Goal: Task Accomplishment & Management: Manage account settings

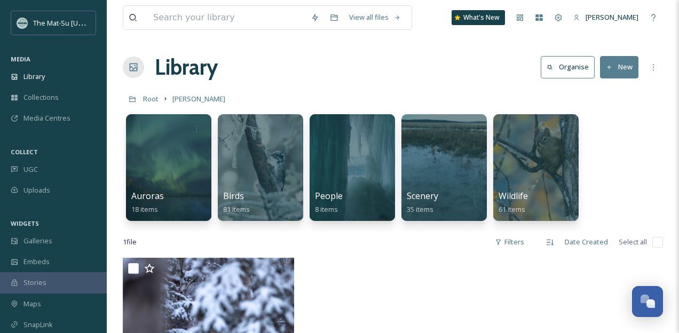
scroll to position [119, 0]
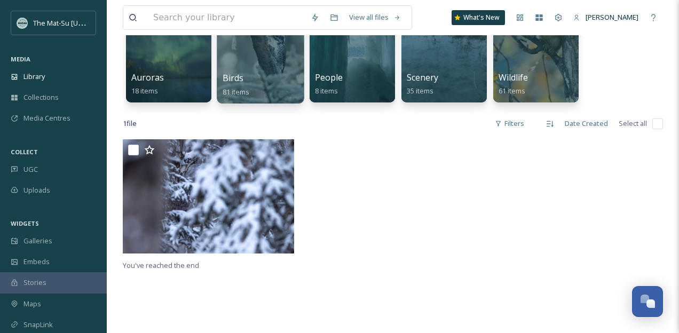
click at [262, 61] on div at bounding box center [260, 49] width 87 height 109
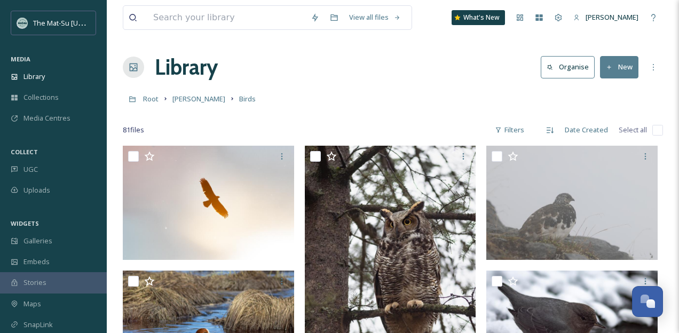
click at [609, 67] on icon at bounding box center [609, 67] width 7 height 7
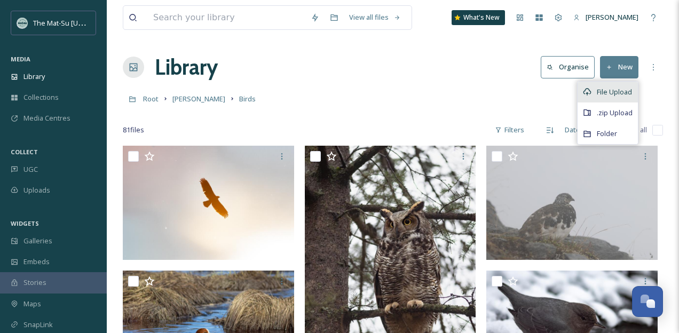
click at [613, 91] on span "File Upload" at bounding box center [614, 92] width 35 height 10
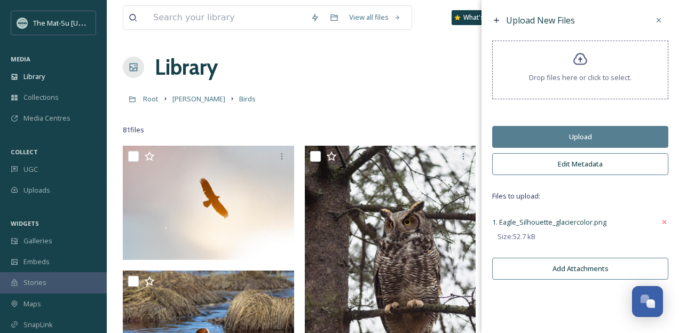
click at [591, 165] on button "Edit Metadata" at bounding box center [580, 164] width 176 height 22
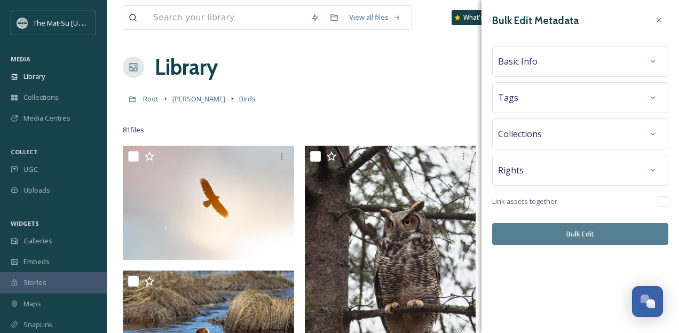
click at [550, 61] on div "Basic Info" at bounding box center [580, 61] width 164 height 19
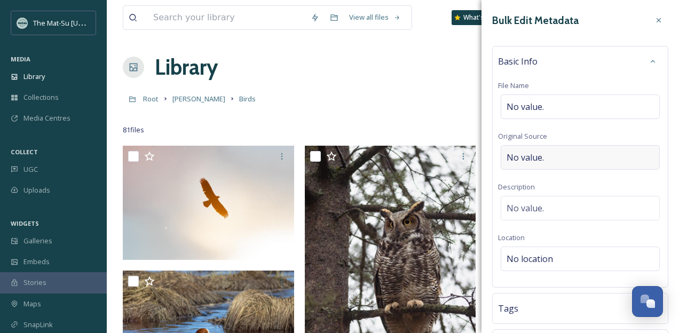
click at [543, 161] on span "No value." at bounding box center [525, 157] width 37 height 13
type input "[PERSON_NAME]"
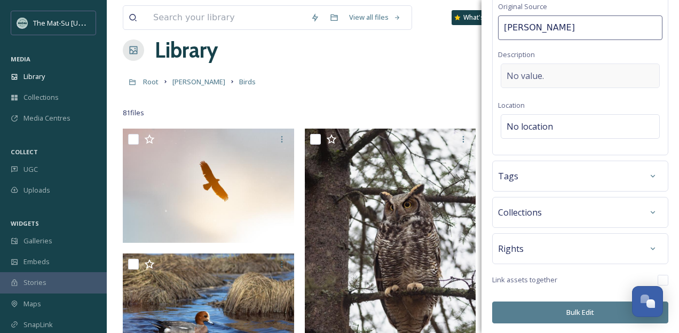
scroll to position [18, 0]
click at [551, 184] on div "Tags" at bounding box center [580, 176] width 164 height 19
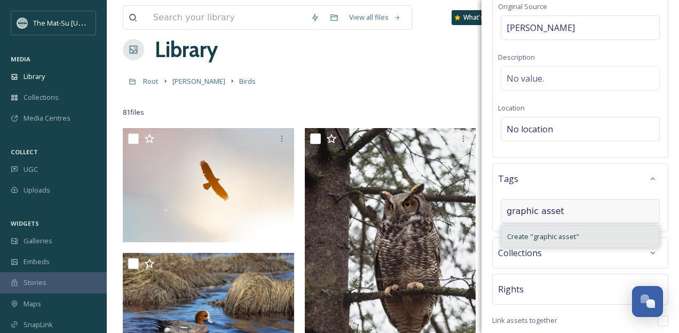
type input "graphic asset"
click at [540, 236] on span "Create " graphic asset "" at bounding box center [543, 237] width 72 height 10
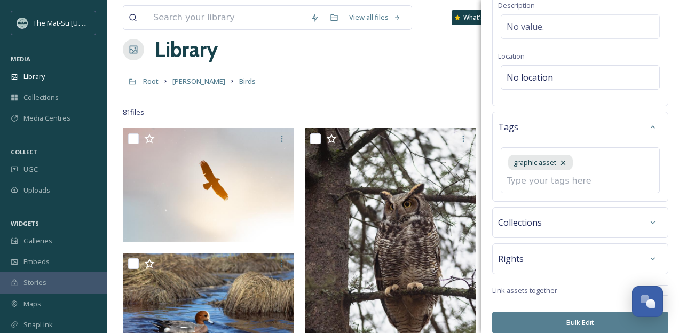
scroll to position [193, 0]
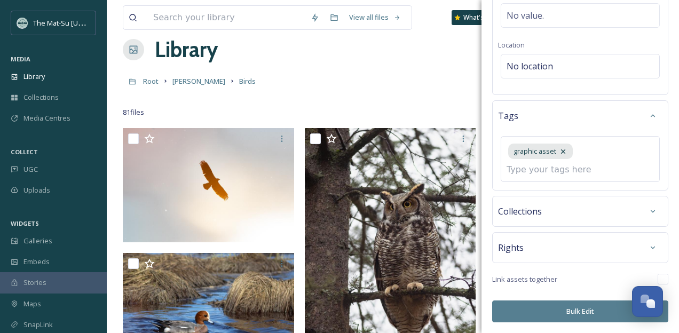
click at [531, 213] on span "Collections" at bounding box center [520, 211] width 44 height 13
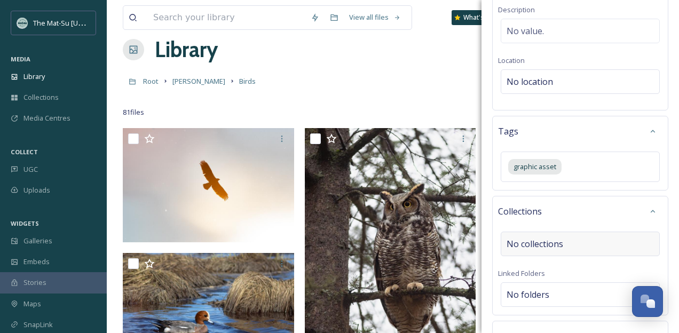
click at [531, 244] on span "No collections" at bounding box center [535, 244] width 57 height 13
click at [520, 250] on input at bounding box center [565, 249] width 117 height 23
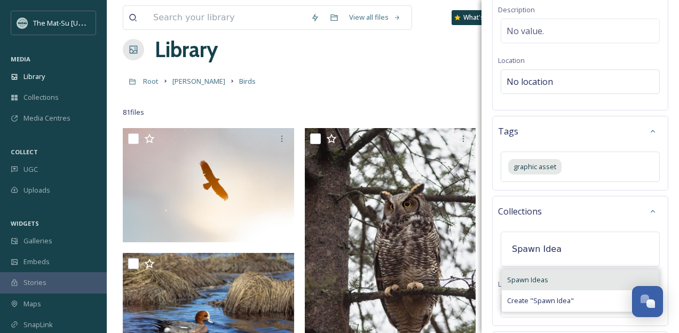
type input "Spawn Idea"
click at [522, 278] on span "Spawn Ideas" at bounding box center [527, 280] width 41 height 10
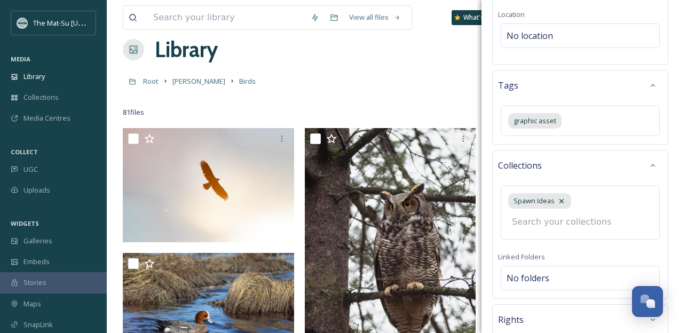
scroll to position [295, 0]
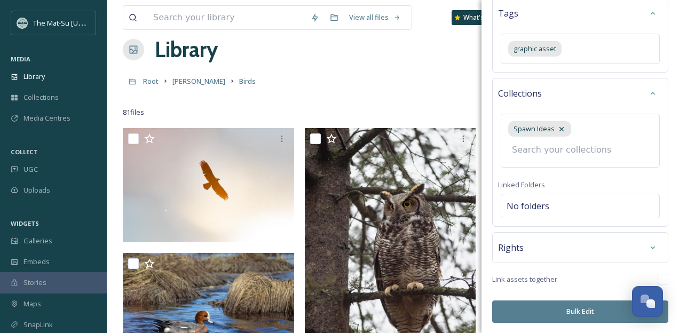
click at [582, 310] on button "Bulk Edit" at bounding box center [580, 312] width 176 height 22
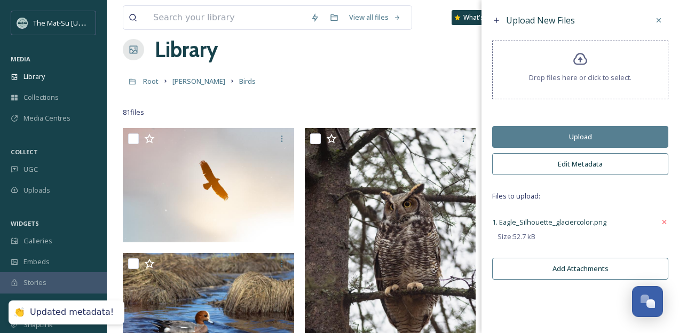
click at [579, 136] on button "Upload" at bounding box center [580, 137] width 176 height 22
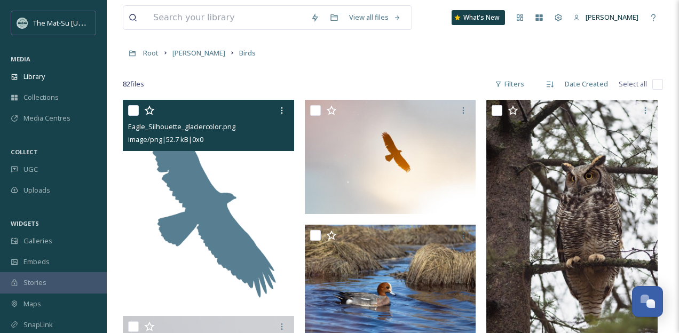
scroll to position [44, 0]
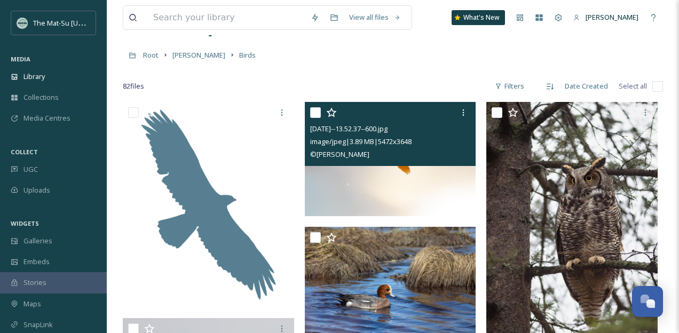
click at [383, 181] on img at bounding box center [390, 159] width 171 height 114
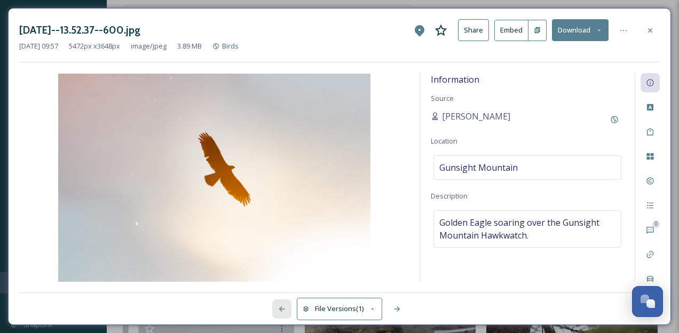
click at [286, 310] on icon at bounding box center [282, 309] width 9 height 9
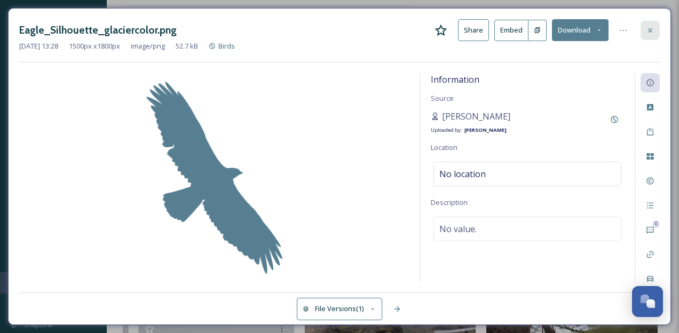
click at [650, 30] on icon at bounding box center [650, 30] width 4 height 4
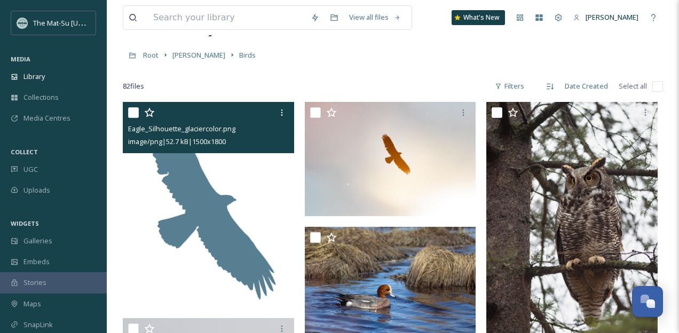
click at [221, 211] on img at bounding box center [208, 205] width 171 height 206
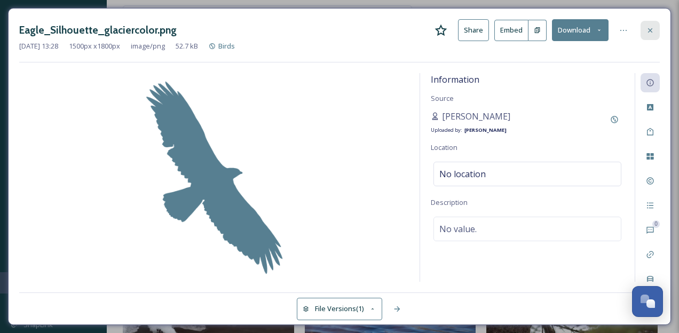
click at [655, 33] on icon at bounding box center [650, 30] width 9 height 9
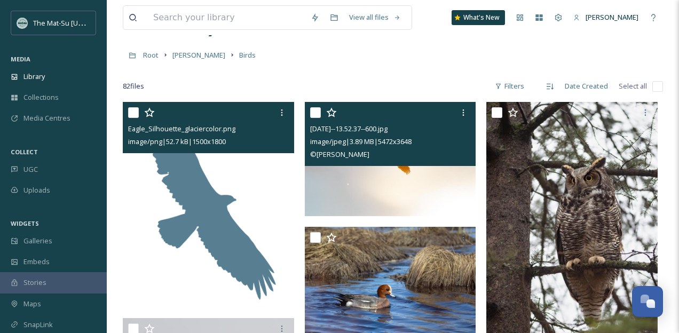
click at [426, 191] on img at bounding box center [390, 159] width 171 height 114
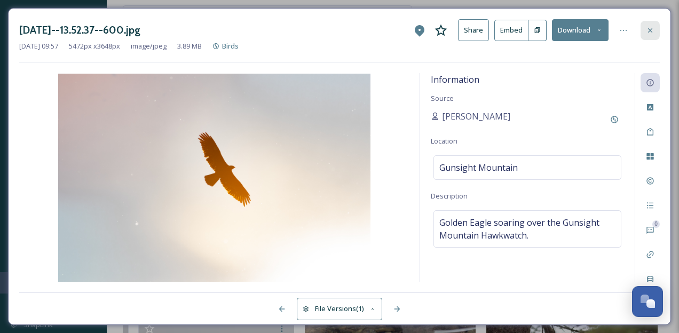
click at [653, 31] on icon at bounding box center [650, 30] width 9 height 9
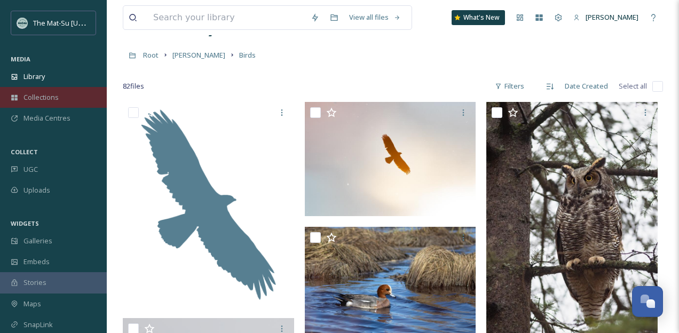
click at [44, 98] on span "Collections" at bounding box center [40, 97] width 35 height 10
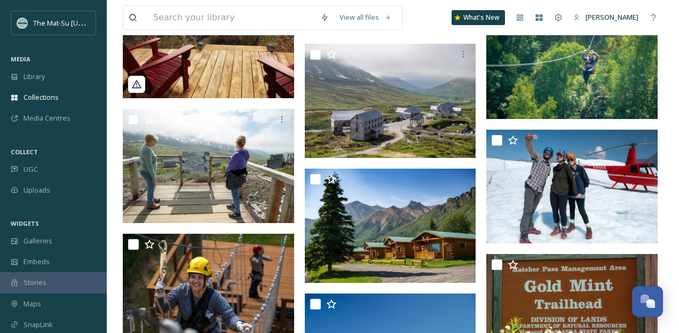
scroll to position [868, 0]
